Goal: Task Accomplishment & Management: Manage account settings

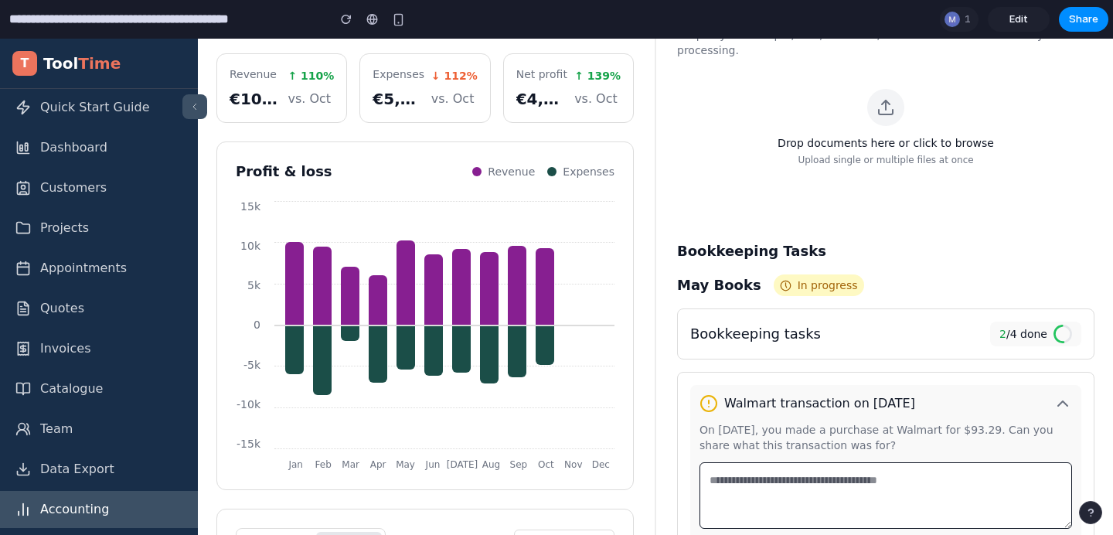
scroll to position [118, 0]
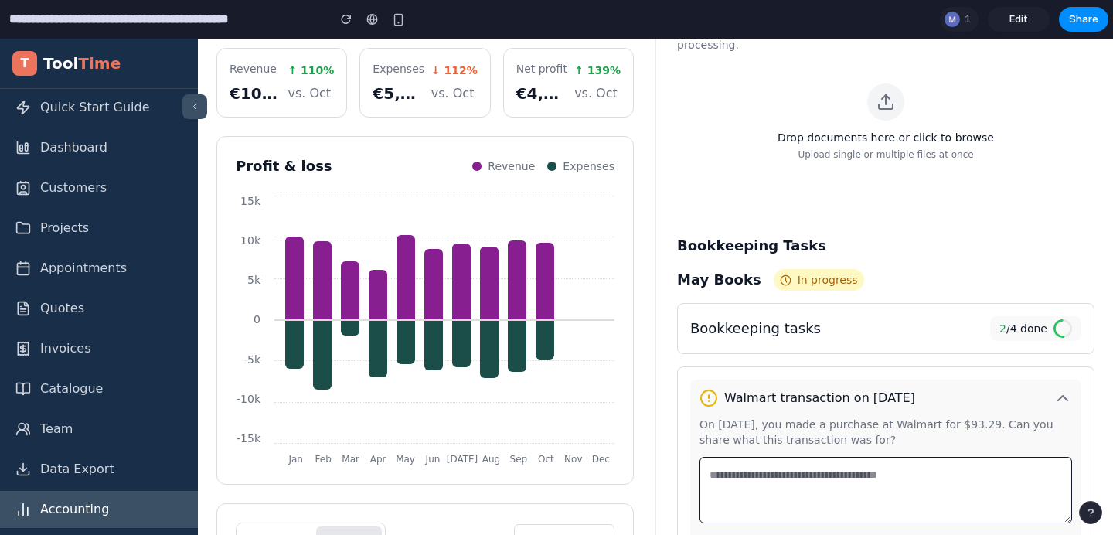
click at [785, 139] on label "Drop documents here or click to browse Upload single or multiple files at once" at bounding box center [886, 121] width 380 height 77
click at [696, 83] on input "Drop documents here or click to browse Upload single or multiple files at once" at bounding box center [695, 83] width 1 height 1
click at [1012, 21] on span "Edit" at bounding box center [1018, 19] width 19 height 15
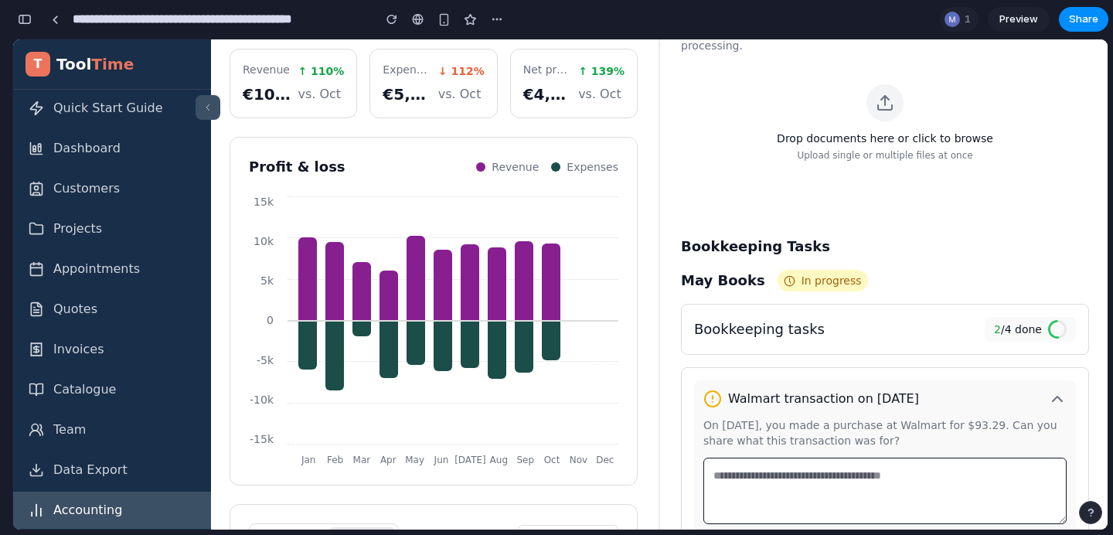
scroll to position [154, 0]
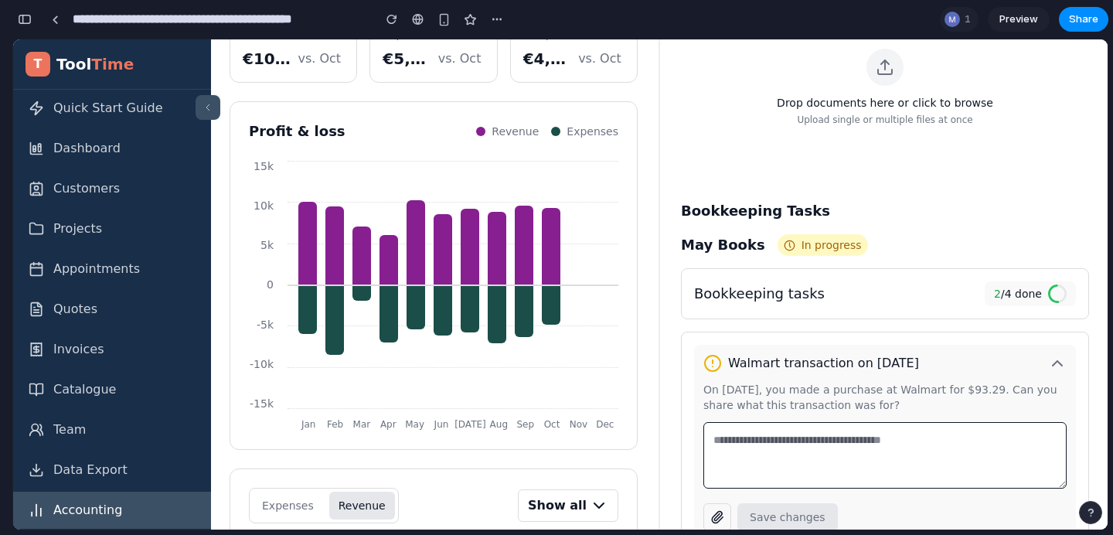
click at [211, 104] on icon at bounding box center [208, 107] width 12 height 12
click at [216, 107] on button at bounding box center [208, 107] width 25 height 25
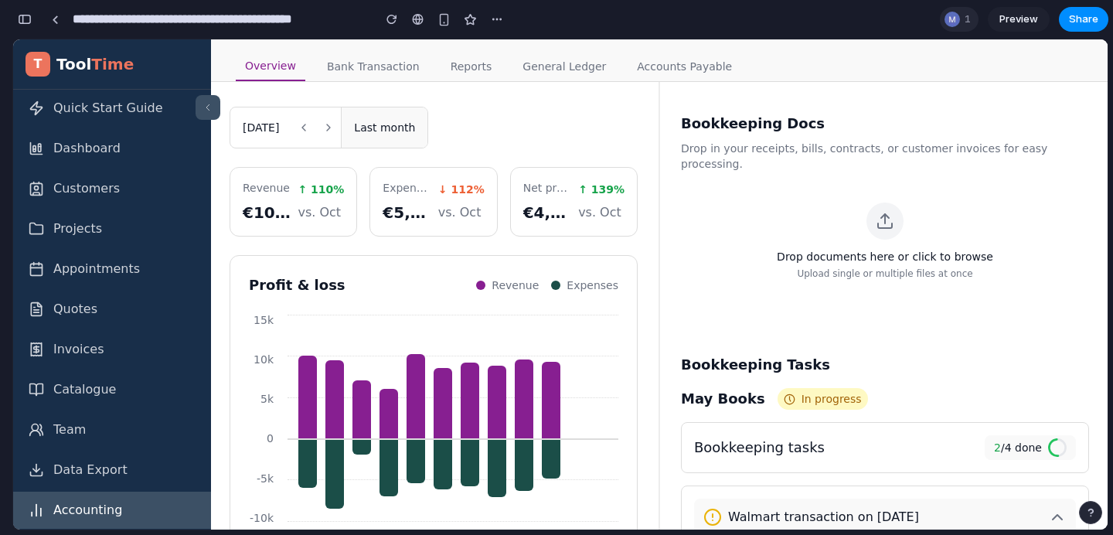
click at [943, 19] on div at bounding box center [952, 19] width 19 height 19
click at [957, 19] on div "Seen by [PERSON_NAME]" at bounding box center [556, 267] width 1113 height 535
click at [969, 22] on span "1" at bounding box center [969, 19] width 11 height 15
click at [493, 22] on div "Seen by [PERSON_NAME]" at bounding box center [556, 267] width 1113 height 535
click at [505, 21] on button "button" at bounding box center [496, 19] width 23 height 23
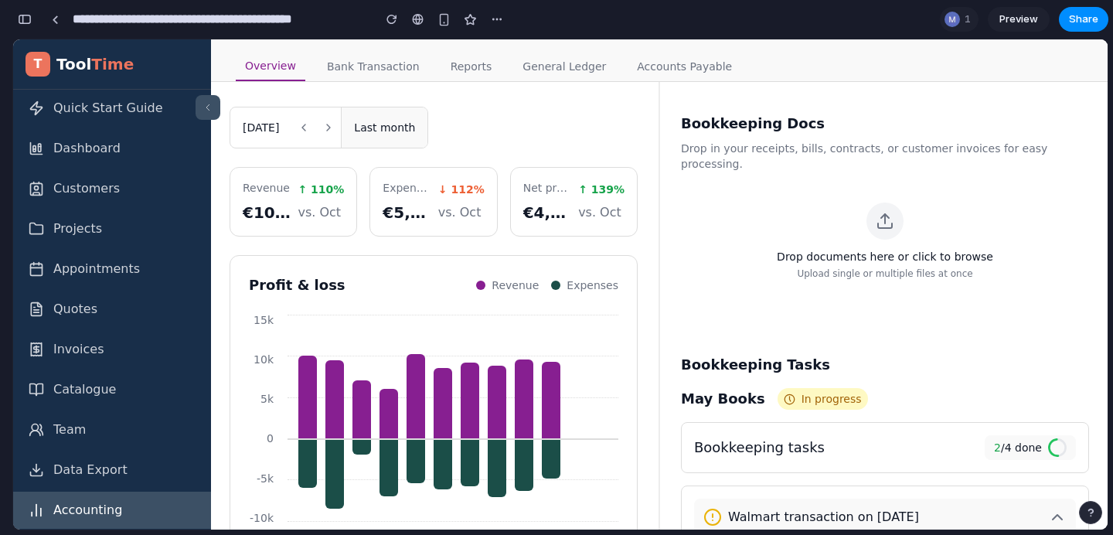
click at [464, 22] on div "Duplicate Delete" at bounding box center [556, 267] width 1113 height 535
click at [459, 22] on div at bounding box center [470, 19] width 23 height 23
click at [449, 22] on div "button" at bounding box center [443, 19] width 13 height 13
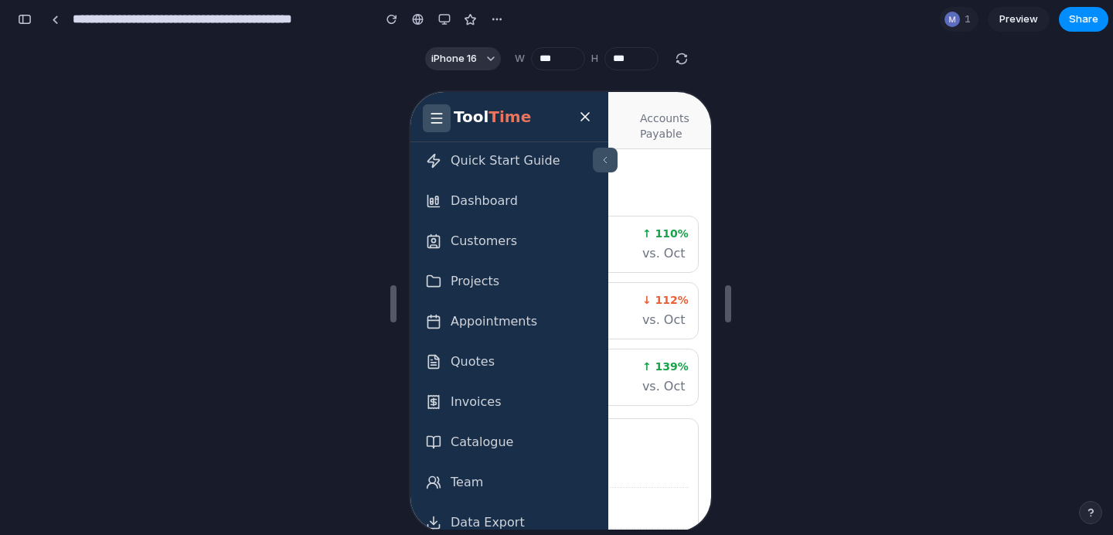
scroll to position [12, 0]
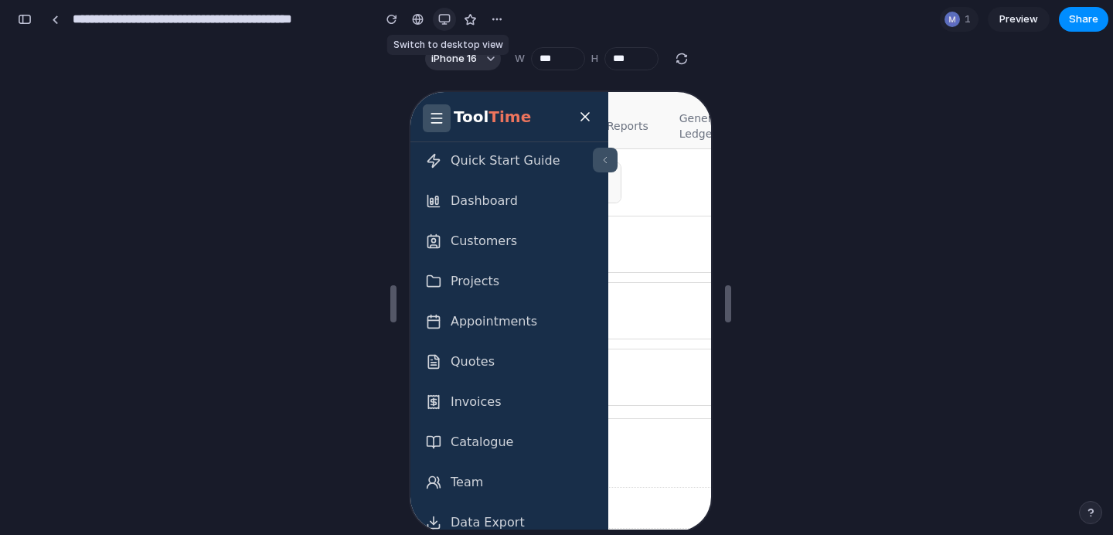
click at [447, 23] on div "button" at bounding box center [444, 19] width 12 height 12
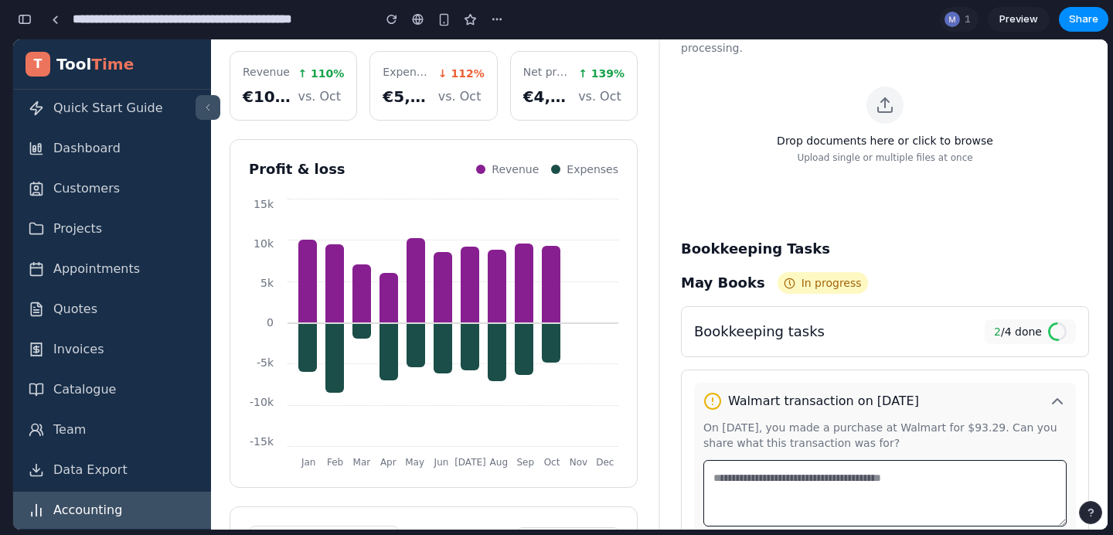
scroll to position [0, 0]
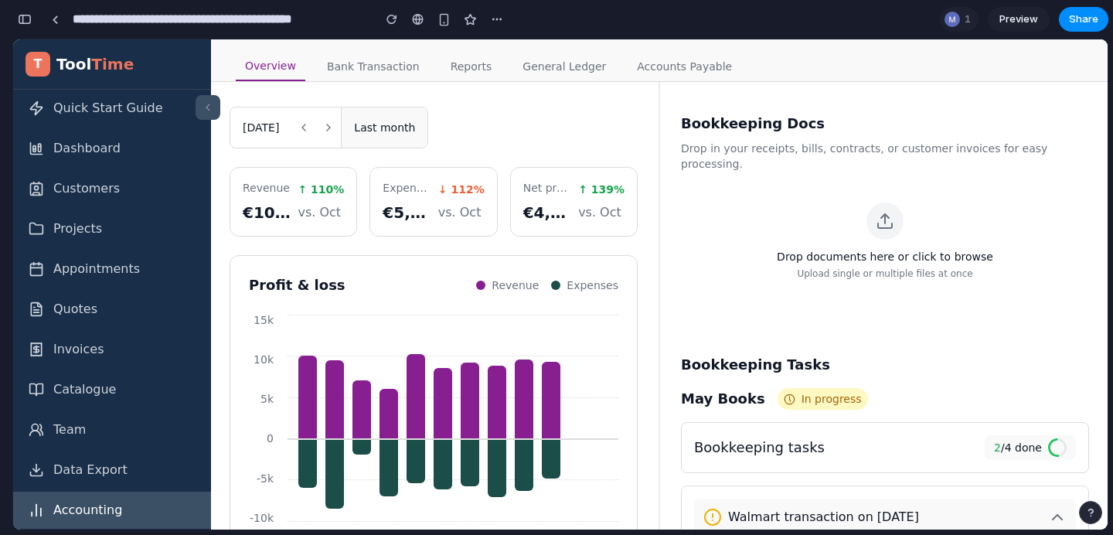
click at [367, 75] on link "Bank Transaction" at bounding box center [373, 67] width 111 height 30
click at [288, 61] on link "Overview" at bounding box center [271, 67] width 70 height 30
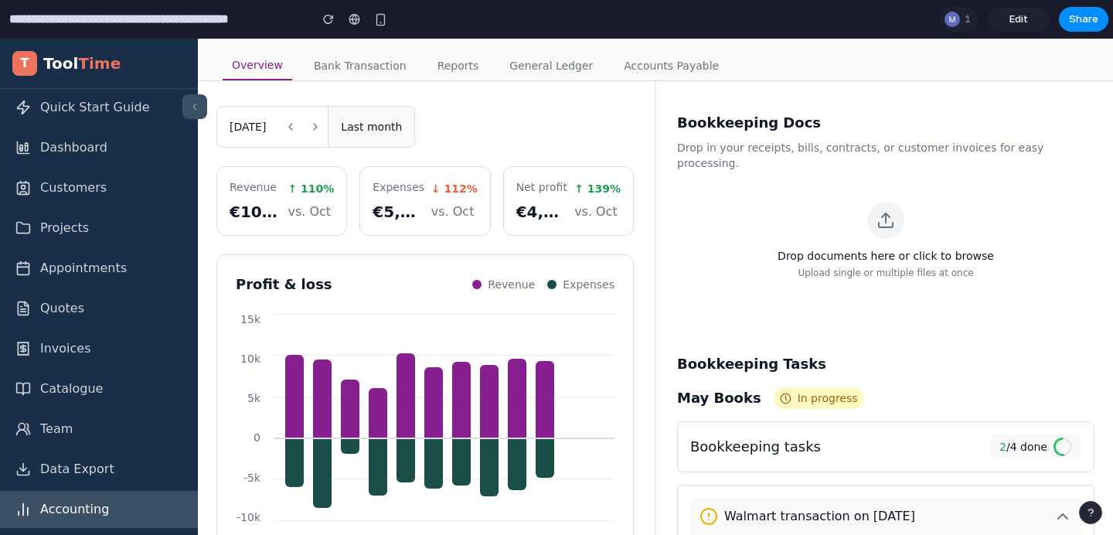
click at [400, 132] on button "Last month" at bounding box center [371, 127] width 87 height 40
click at [273, 117] on div "[DATE]" at bounding box center [247, 127] width 61 height 40
click at [276, 125] on div "[DATE]" at bounding box center [247, 127] width 61 height 40
click at [321, 128] on icon at bounding box center [315, 127] width 12 height 12
click at [297, 129] on icon at bounding box center [290, 127] width 12 height 12
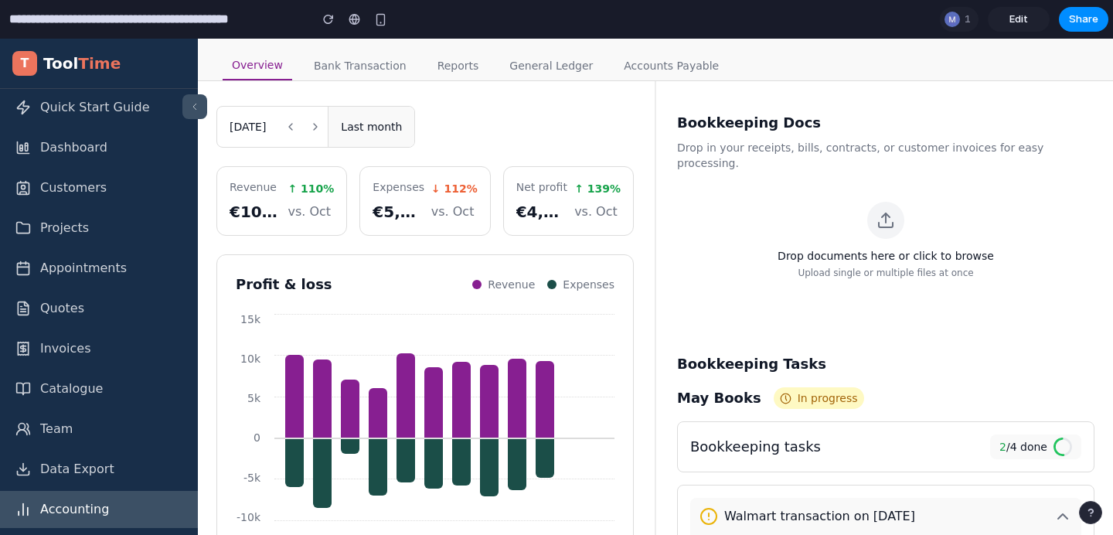
click at [230, 19] on input "**********" at bounding box center [155, 19] width 298 height 28
click at [320, 49] on div "Overview Bank Transaction Reports General Ledger Accounts Payable" at bounding box center [655, 60] width 915 height 43
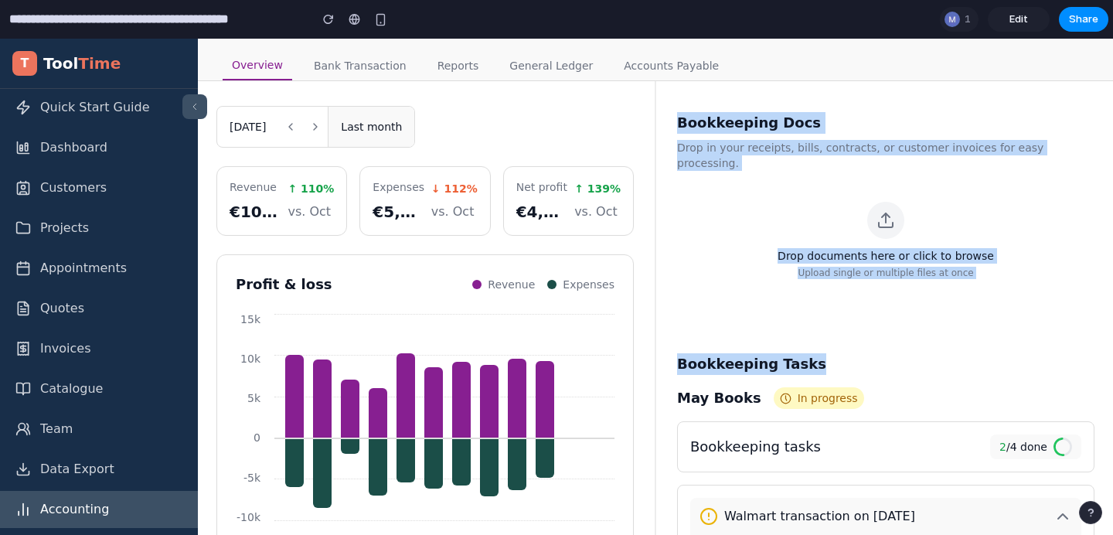
drag, startPoint x: 796, startPoint y: 347, endPoint x: 672, endPoint y: 107, distance: 270.6
click at [708, 161] on div "Bookkeeping Docs Drop in your receipts, bills, contracts, or customer invoices …" at bounding box center [885, 217] width 417 height 210
drag, startPoint x: 671, startPoint y: 124, endPoint x: 937, endPoint y: 308, distance: 323.3
click at [937, 308] on div "Bookkeeping Docs Drop in your receipts, bills, contracts, or customer invoices …" at bounding box center [885, 217] width 417 height 223
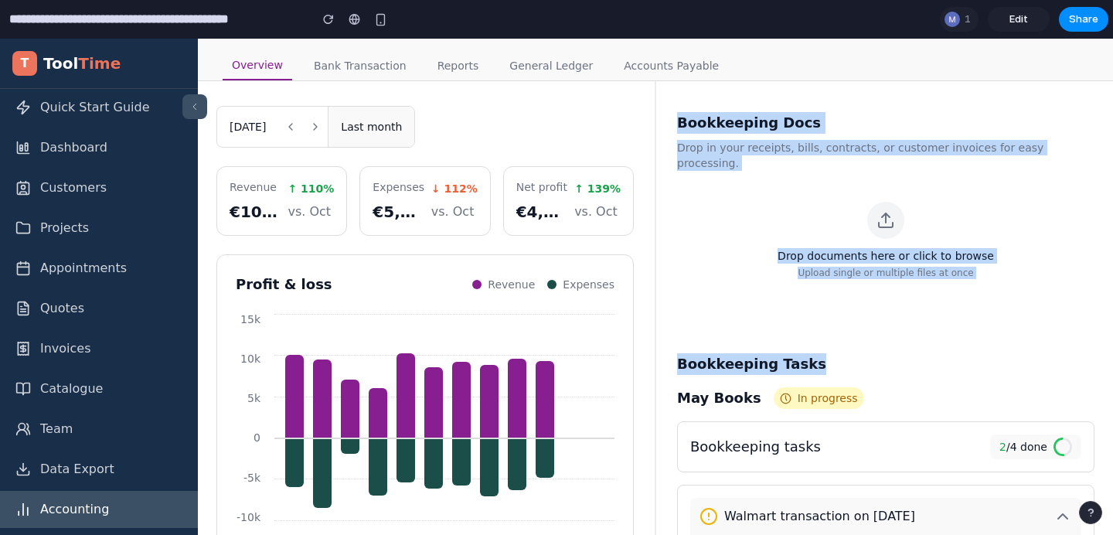
drag, startPoint x: 812, startPoint y: 351, endPoint x: 665, endPoint y: 83, distance: 305.0
click at [857, 207] on label "Drop documents here or click to browse Upload single or multiple files at once" at bounding box center [886, 240] width 380 height 77
click at [696, 202] on input "Drop documents here or click to browse Upload single or multiple files at once" at bounding box center [695, 201] width 1 height 1
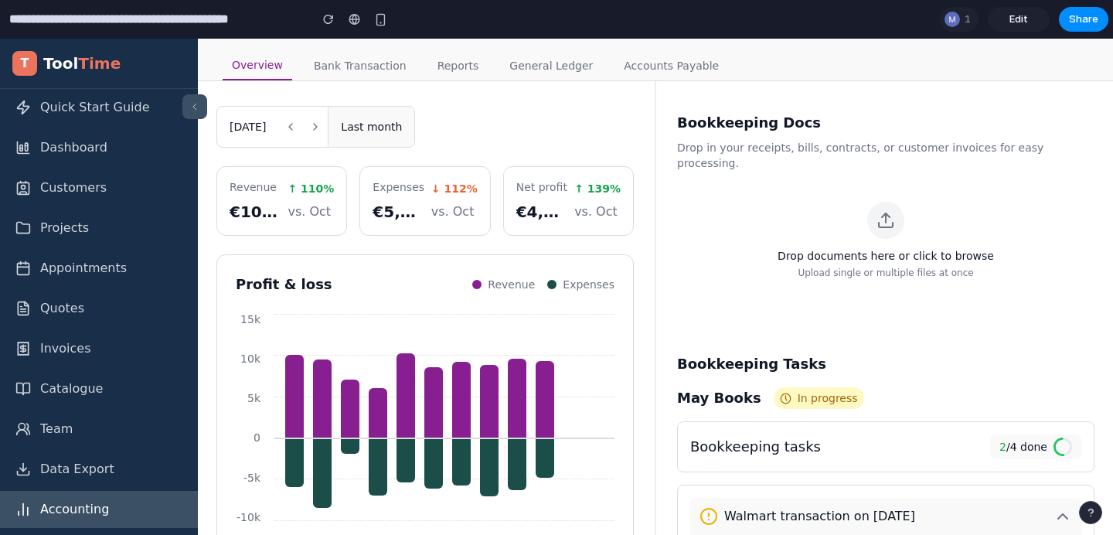
type input "**********"
click at [347, 72] on link "Bank Transaction" at bounding box center [359, 66] width 111 height 30
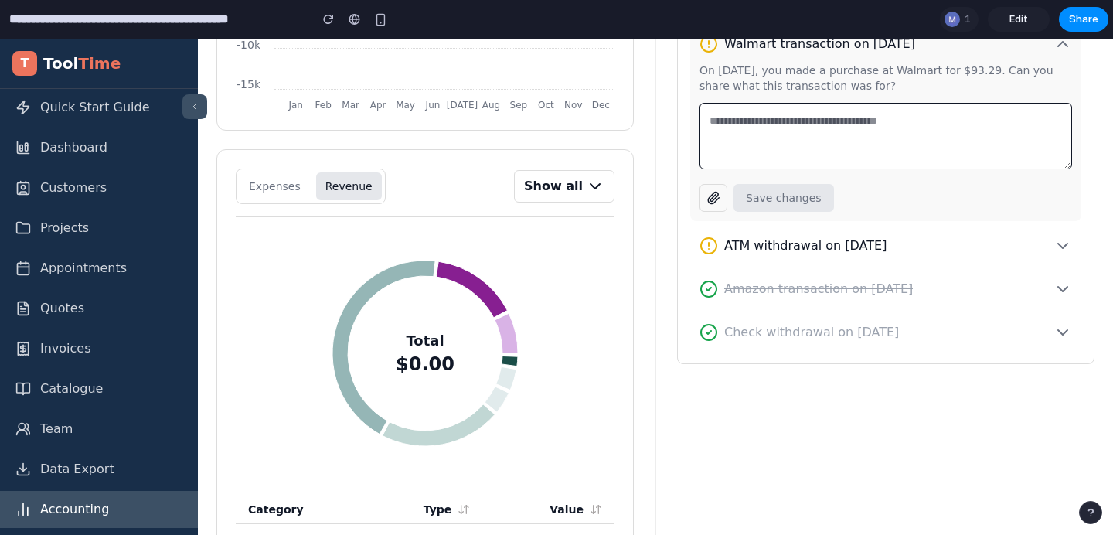
scroll to position [454, 0]
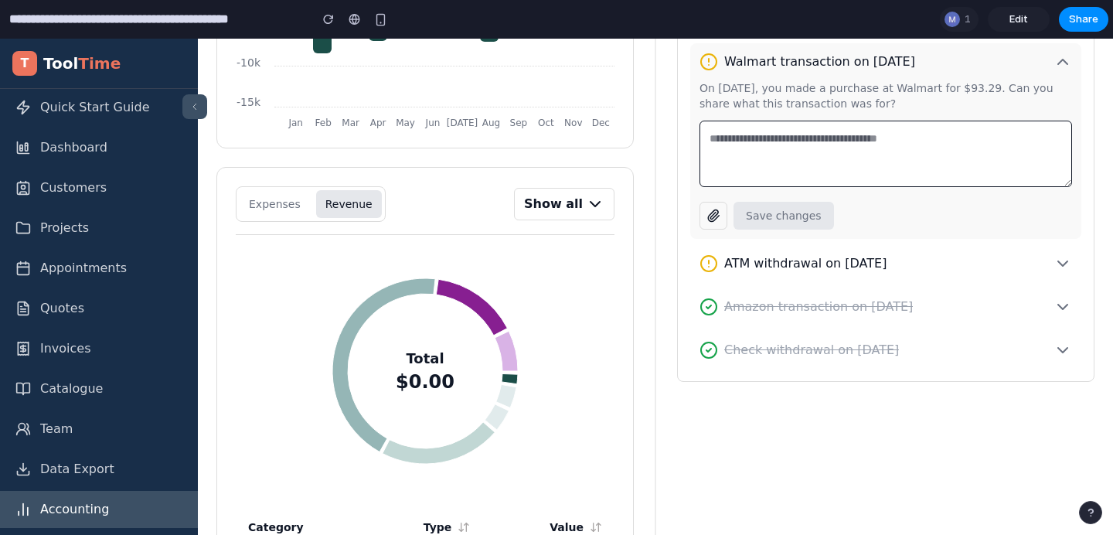
click at [578, 204] on button "Show all" at bounding box center [564, 204] width 100 height 32
click at [288, 209] on button "Expenses" at bounding box center [275, 204] width 70 height 28
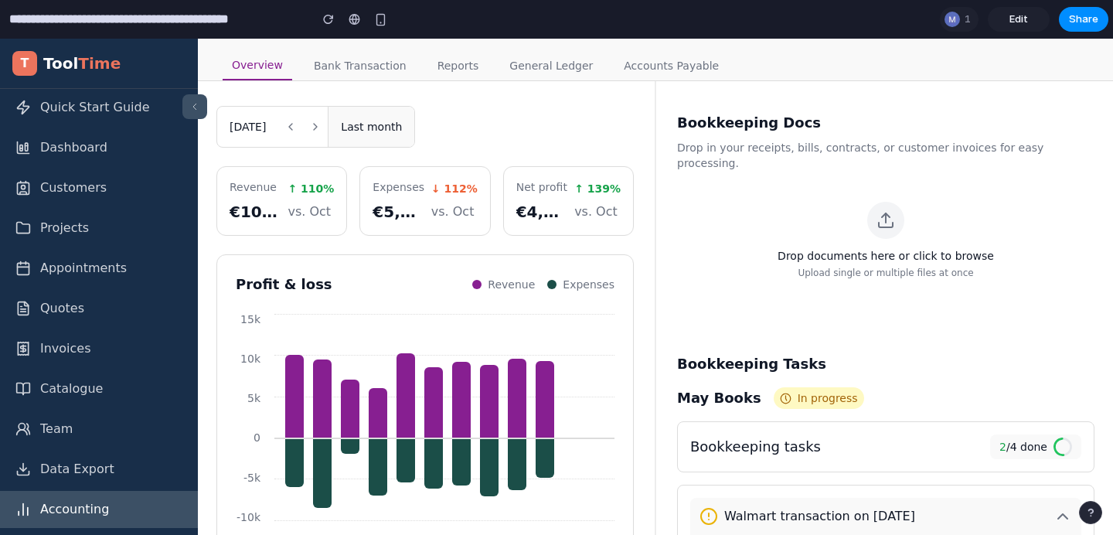
scroll to position [45, 0]
